Goal: Task Accomplishment & Management: Manage account settings

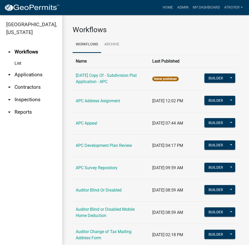
click at [17, 74] on link "arrow_drop_down Applications" at bounding box center [31, 75] width 62 height 12
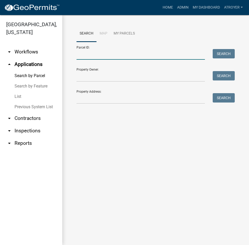
click at [108, 57] on input "Parcel ID:" at bounding box center [141, 54] width 128 height 11
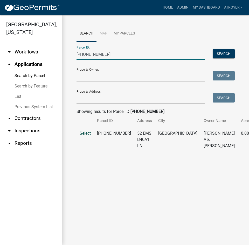
type input "[PHONE_NUMBER]"
click at [85, 136] on span "Select" at bounding box center [85, 133] width 11 height 5
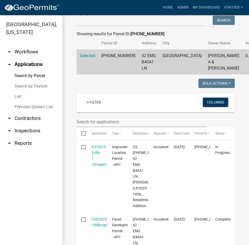
scroll to position [78, 0]
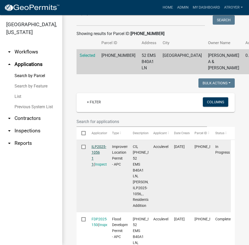
click at [99, 159] on link "ILP2025-1056 1 1" at bounding box center [99, 156] width 15 height 22
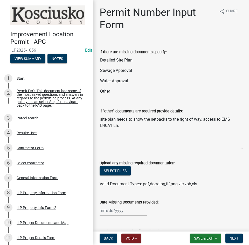
scroll to position [174, 0]
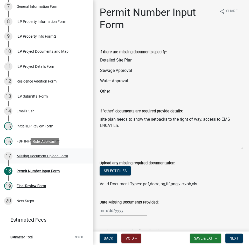
click at [45, 157] on div "Missing Document Upload Form" at bounding box center [42, 156] width 51 height 4
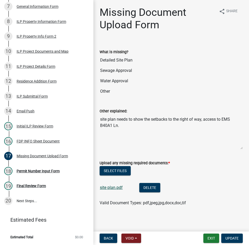
click at [110, 190] on link "site plan.pdf" at bounding box center [111, 187] width 23 height 5
click at [45, 172] on div "Permit Number Input Form" at bounding box center [38, 171] width 43 height 4
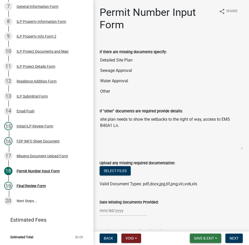
click at [200, 237] on span "Save & Exit" at bounding box center [204, 238] width 20 height 4
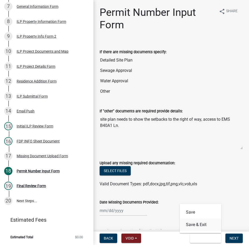
click at [200, 224] on button "Save & Exit" at bounding box center [201, 224] width 42 height 12
